Goal: Transaction & Acquisition: Subscribe to service/newsletter

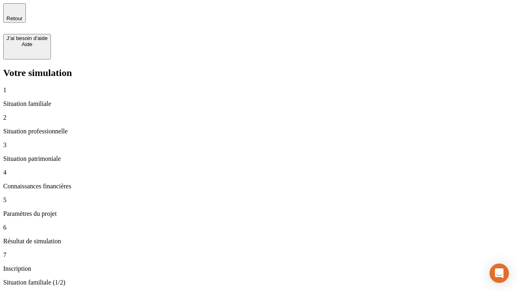
type input "30 000"
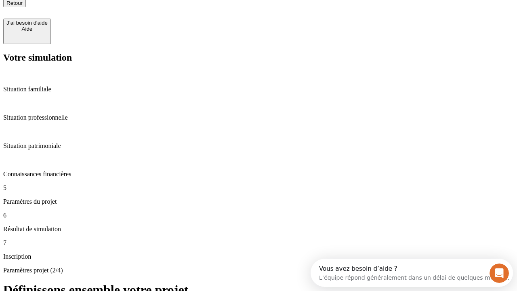
type input "25"
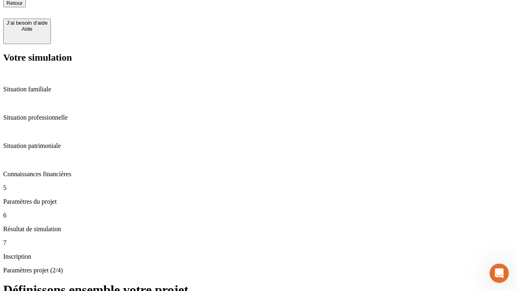
type input "64"
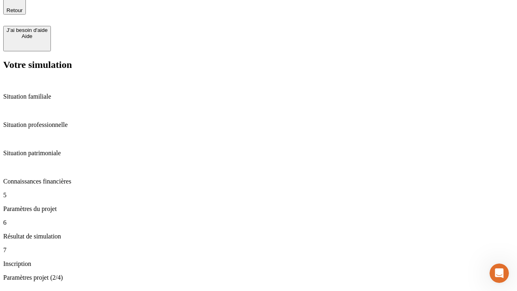
type input "1 000"
type input "640"
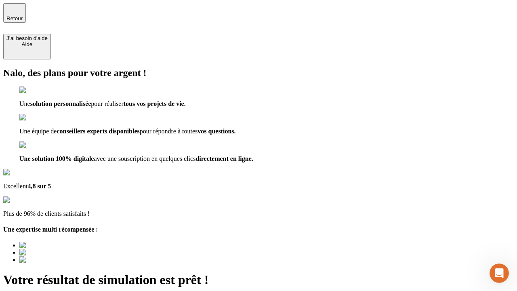
type input "[EMAIL_ADDRESS][PERSON_NAME][DOMAIN_NAME]"
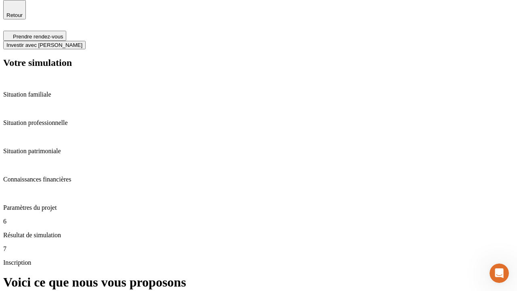
click at [82, 42] on span "Investir avec [PERSON_NAME]" at bounding box center [44, 45] width 76 height 6
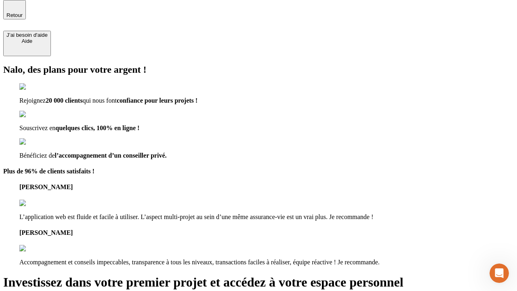
scroll to position [2, 0]
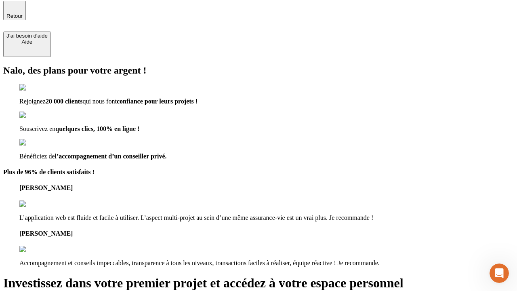
type input "[EMAIL_ADDRESS][PERSON_NAME][DOMAIN_NAME]"
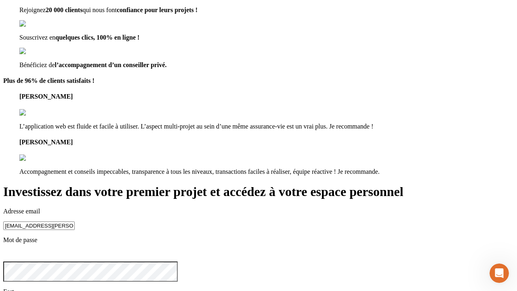
scroll to position [9, 0]
